Goal: Transaction & Acquisition: Purchase product/service

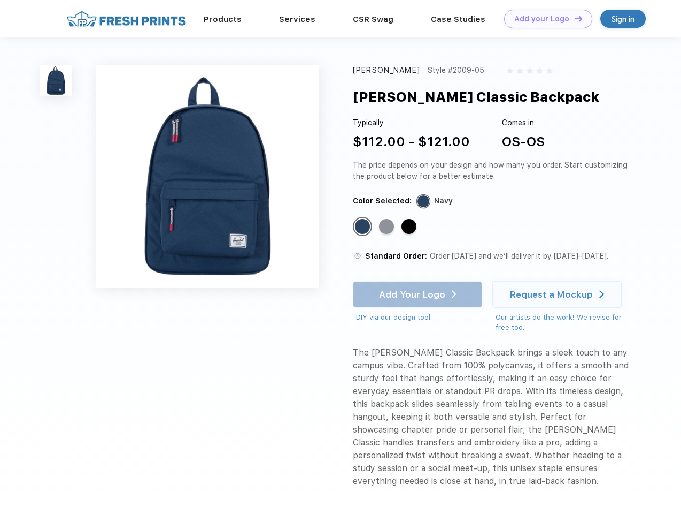
click at [545, 19] on link "Add your Logo Design Tool" at bounding box center [548, 19] width 88 height 19
click at [0, 0] on div "Design Tool" at bounding box center [0, 0] width 0 height 0
click at [574, 18] on link "Add your Logo Design Tool" at bounding box center [548, 19] width 88 height 19
click at [56, 80] on img at bounding box center [56, 81] width 32 height 32
click at [364, 227] on div "Standard Color" at bounding box center [362, 226] width 15 height 15
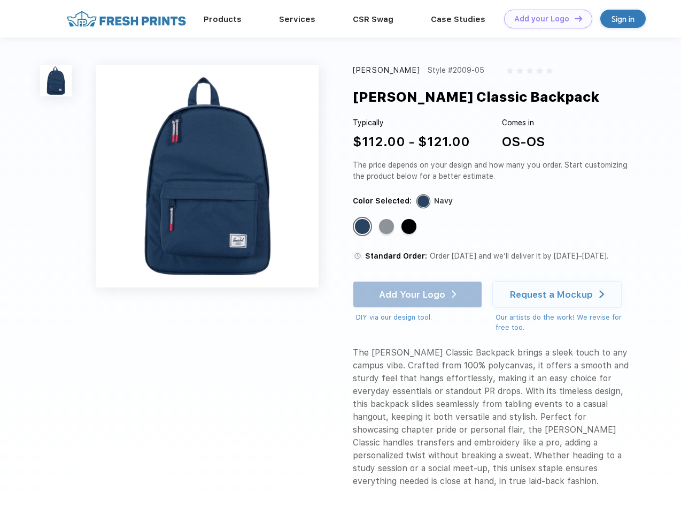
click at [388, 227] on div "Standard Color" at bounding box center [386, 226] width 15 height 15
click at [410, 227] on div "Standard Color" at bounding box center [409, 226] width 15 height 15
click at [419, 294] on div "Add Your Logo DIY via our design tool. Ah shoot! This product isn't up in our d…" at bounding box center [417, 302] width 129 height 42
click at [559, 294] on div "Request a Mockup" at bounding box center [551, 294] width 83 height 11
